Goal: Share content

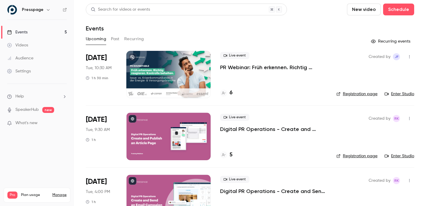
click at [163, 75] on div at bounding box center [168, 74] width 84 height 47
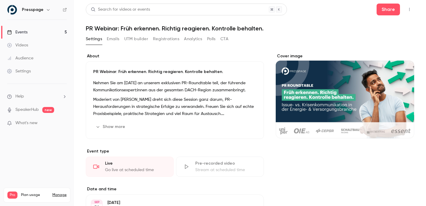
click at [172, 39] on button "Registrations" at bounding box center [166, 38] width 26 height 9
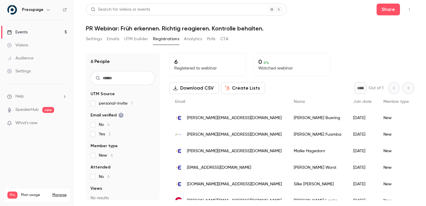
scroll to position [9, 0]
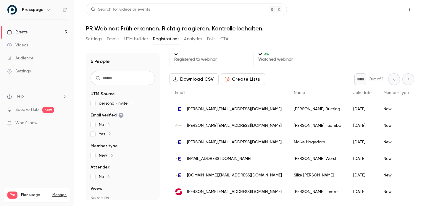
click at [389, 12] on button "Share" at bounding box center [387, 10] width 23 height 12
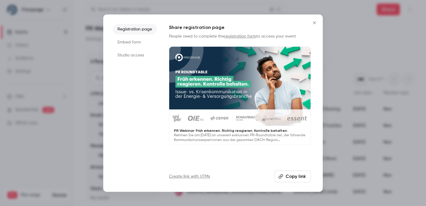
click at [298, 179] on button "Copy link" at bounding box center [292, 177] width 36 height 12
click at [277, 171] on button "Copied!" at bounding box center [294, 177] width 34 height 12
click at [316, 23] on icon "Close" at bounding box center [314, 22] width 7 height 5
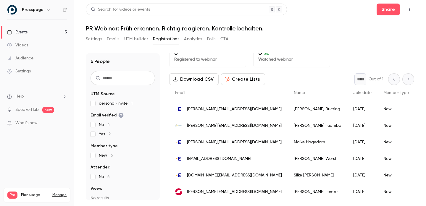
scroll to position [0, 0]
